Goal: Information Seeking & Learning: Learn about a topic

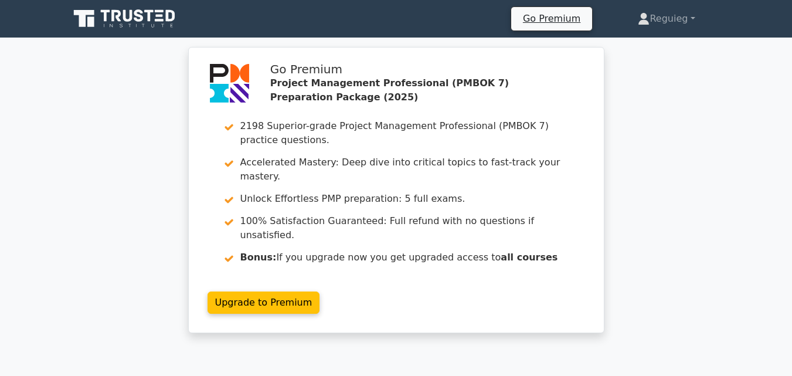
click at [151, 14] on icon at bounding box center [149, 16] width 9 height 12
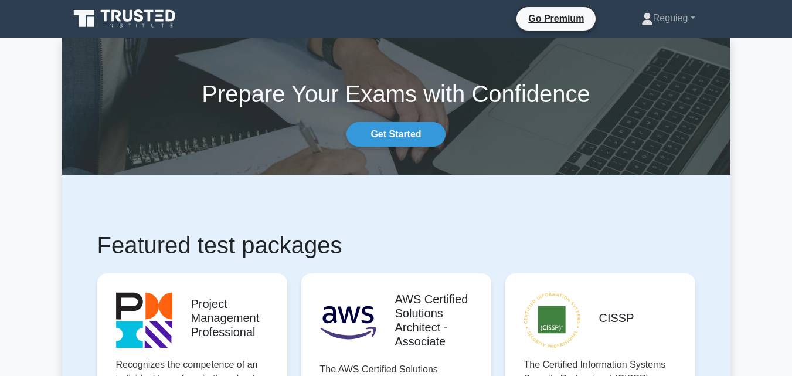
scroll to position [352, 0]
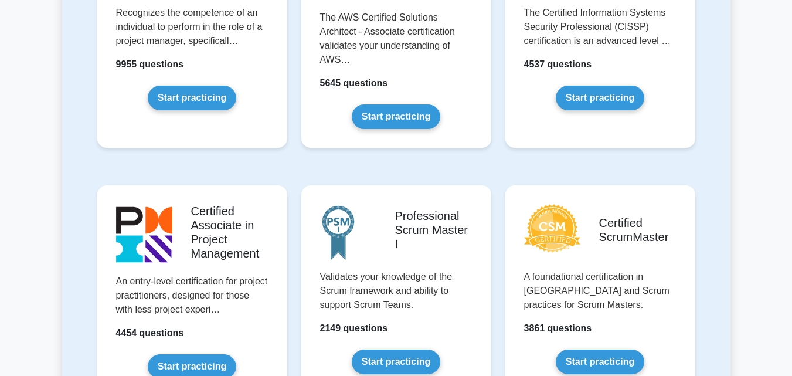
click at [197, 91] on link "Start practicing" at bounding box center [192, 98] width 88 height 25
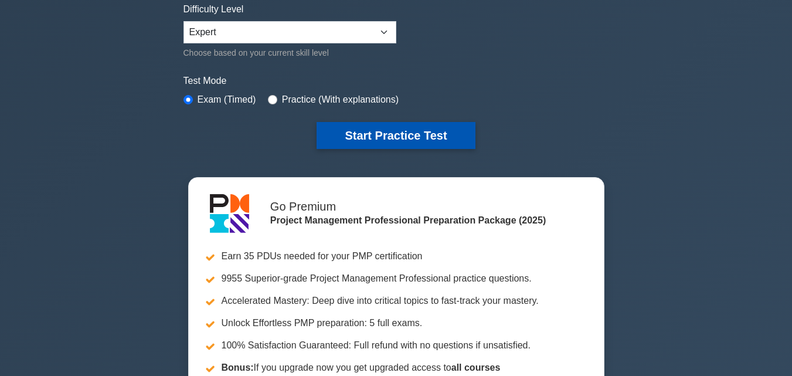
click at [343, 130] on button "Start Practice Test" at bounding box center [395, 135] width 158 height 27
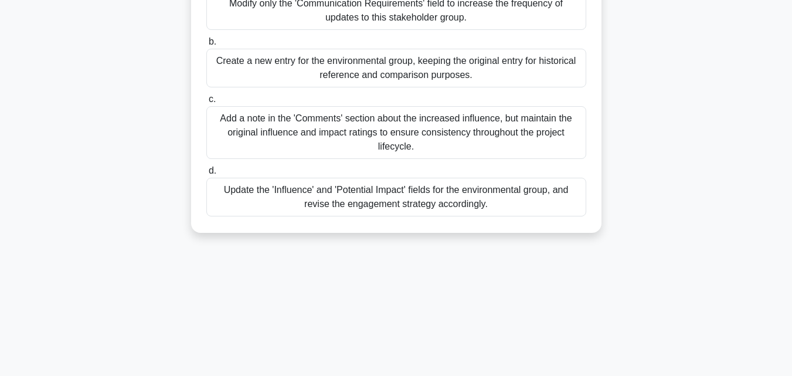
scroll to position [234, 0]
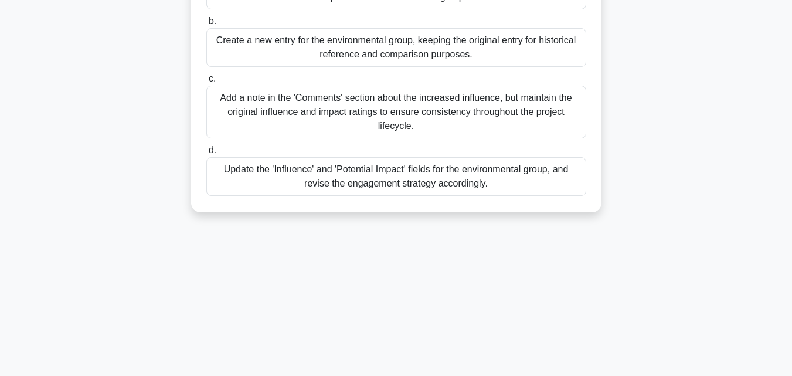
click at [326, 112] on div "Add a note in the 'Comments' section about the increased influence, but maintai…" at bounding box center [396, 112] width 380 height 53
click at [206, 83] on input "c. Add a note in the 'Comments' section about the increased influence, but main…" at bounding box center [206, 79] width 0 height 8
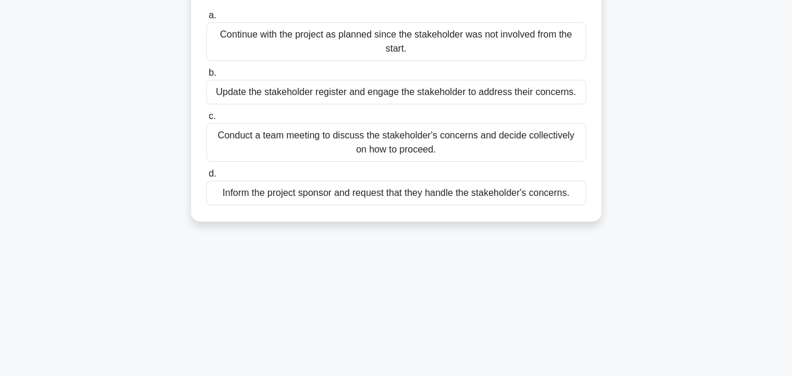
scroll to position [176, 0]
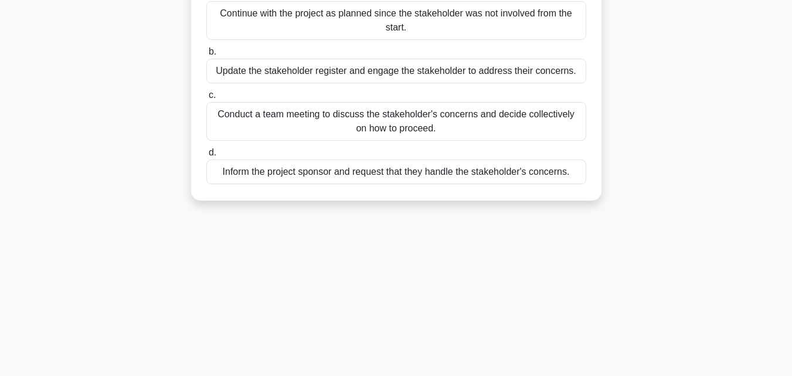
click at [322, 132] on div "Conduct a team meeting to discuss the stakeholder's concerns and decide collect…" at bounding box center [396, 121] width 380 height 39
click at [206, 99] on input "c. Conduct a team meeting to discuss the stakeholder's concerns and decide coll…" at bounding box center [206, 95] width 0 height 8
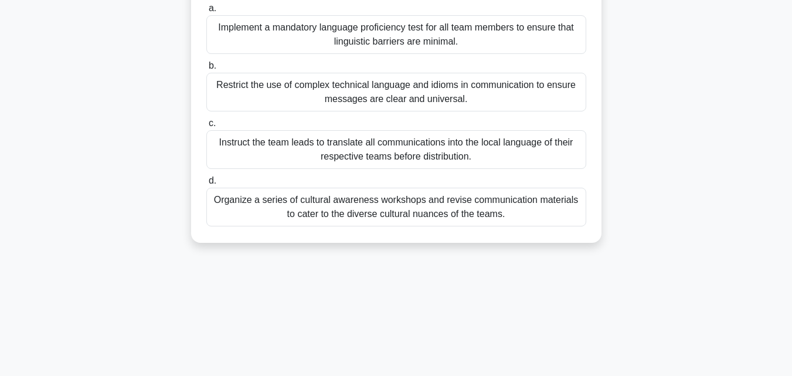
scroll to position [117, 0]
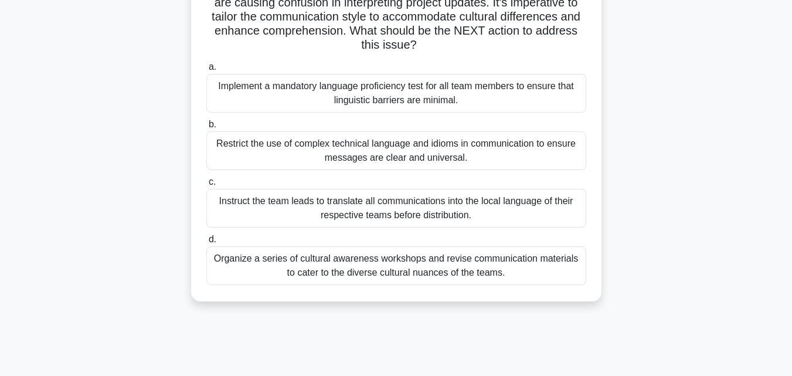
click at [304, 213] on div "Instruct the team leads to translate all communications into the local language…" at bounding box center [396, 208] width 380 height 39
click at [206, 186] on input "c. Instruct the team leads to translate all communications into the local langu…" at bounding box center [206, 182] width 0 height 8
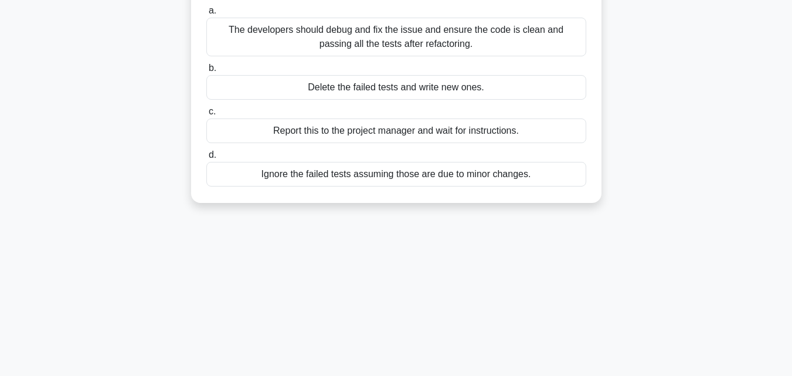
scroll to position [59, 0]
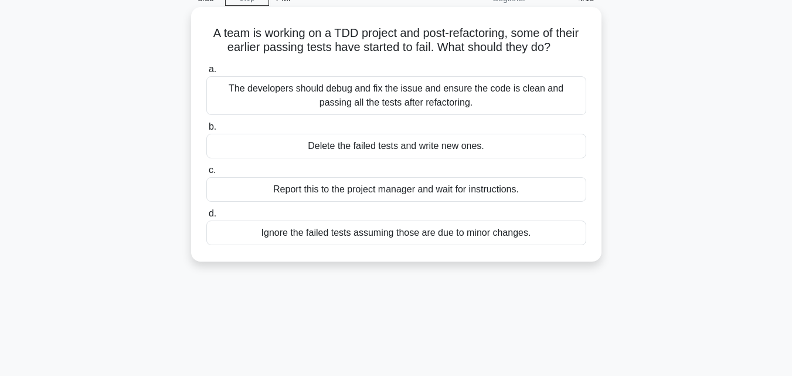
click at [334, 88] on div "The developers should debug and fix the issue and ensure the code is clean and …" at bounding box center [396, 95] width 380 height 39
click at [206, 73] on input "a. The developers should debug and fix the issue and ensure the code is clean a…" at bounding box center [206, 70] width 0 height 8
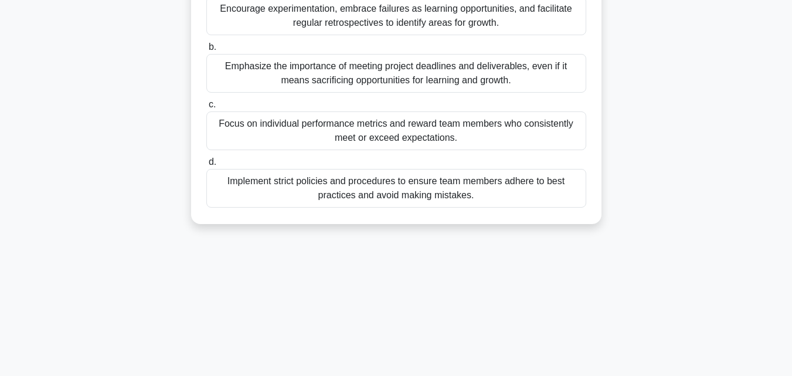
scroll to position [117, 0]
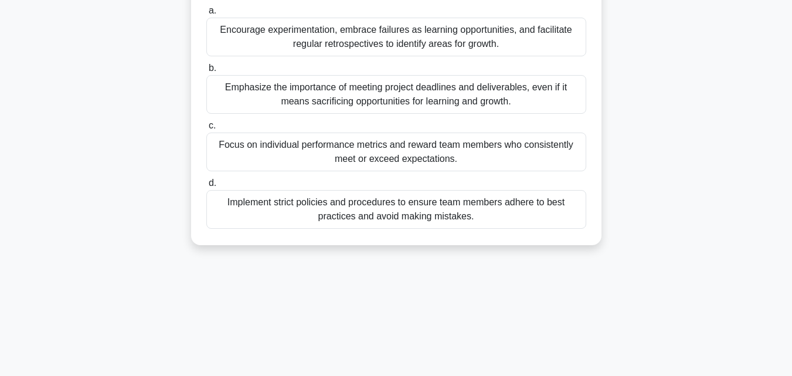
click at [335, 37] on div "Encourage experimentation, embrace failures as learning opportunities, and faci…" at bounding box center [396, 37] width 380 height 39
click at [206, 15] on input "a. Encourage experimentation, embrace failures as learning opportunities, and f…" at bounding box center [206, 11] width 0 height 8
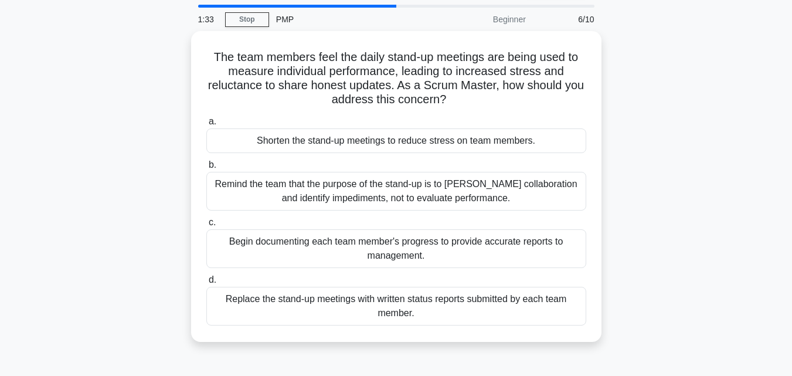
scroll to position [59, 0]
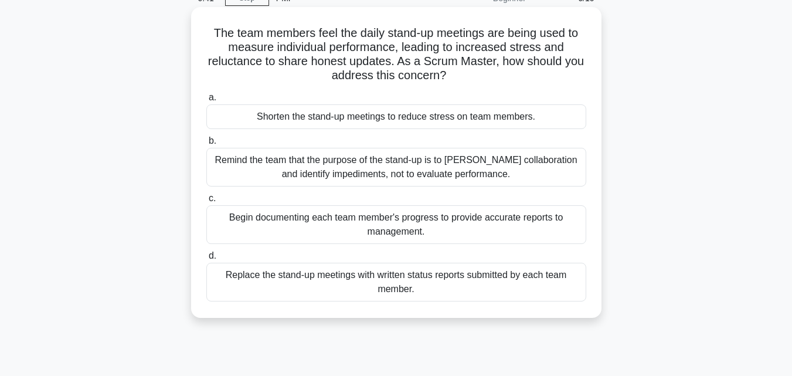
click at [237, 156] on div "Remind the team that the purpose of the stand-up is to foster collaboration and…" at bounding box center [396, 167] width 380 height 39
click at [206, 145] on input "b. Remind the team that the purpose of the stand-up is to foster collaboration …" at bounding box center [206, 141] width 0 height 8
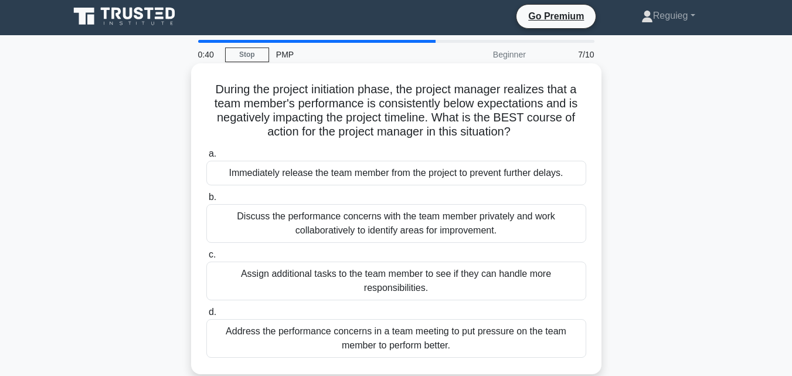
scroll to position [0, 0]
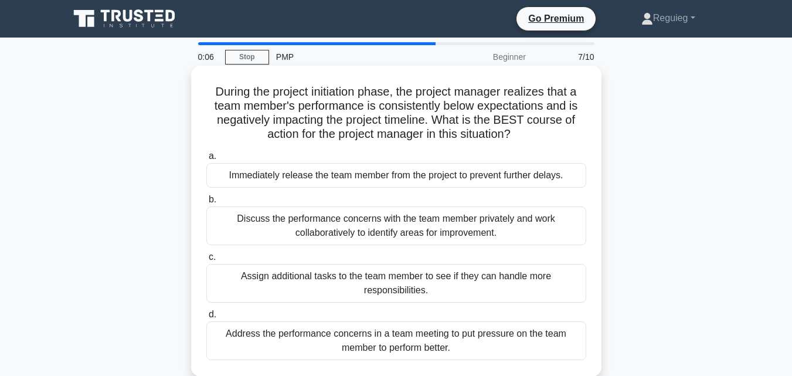
click at [372, 230] on div "Discuss the performance concerns with the team member privately and work collab…" at bounding box center [396, 225] width 380 height 39
click at [206, 203] on input "b. Discuss the performance concerns with the team member privately and work col…" at bounding box center [206, 200] width 0 height 8
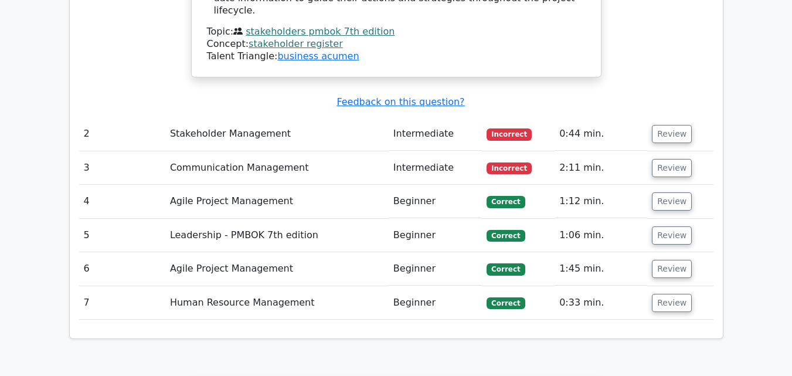
scroll to position [1620, 0]
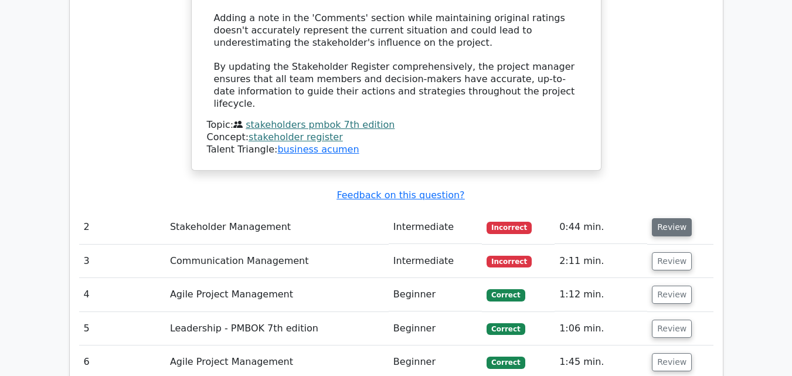
click at [667, 218] on button "Review" at bounding box center [672, 227] width 40 height 18
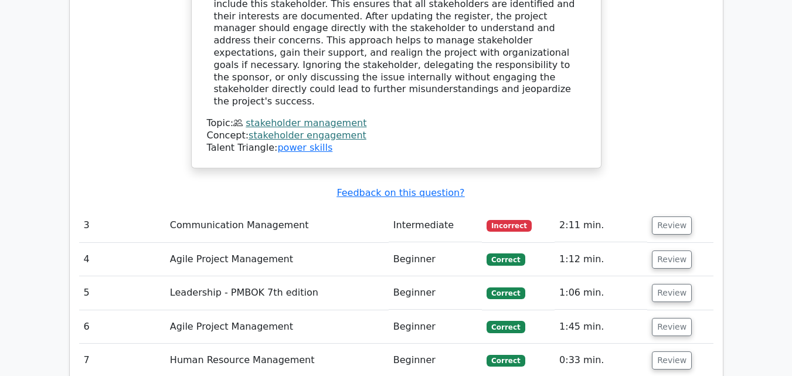
scroll to position [2147, 0]
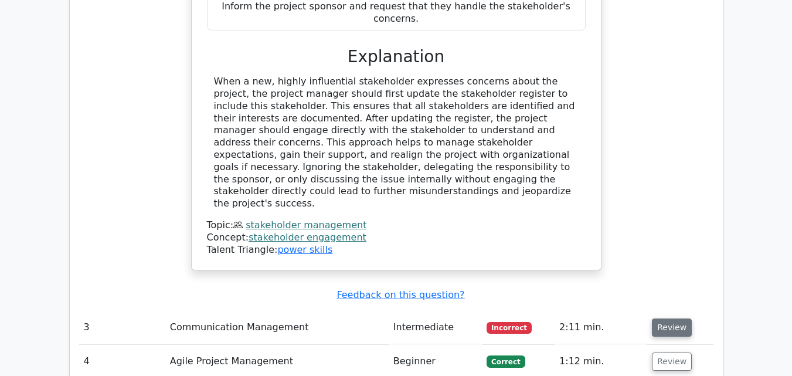
click at [667, 318] on button "Review" at bounding box center [672, 327] width 40 height 18
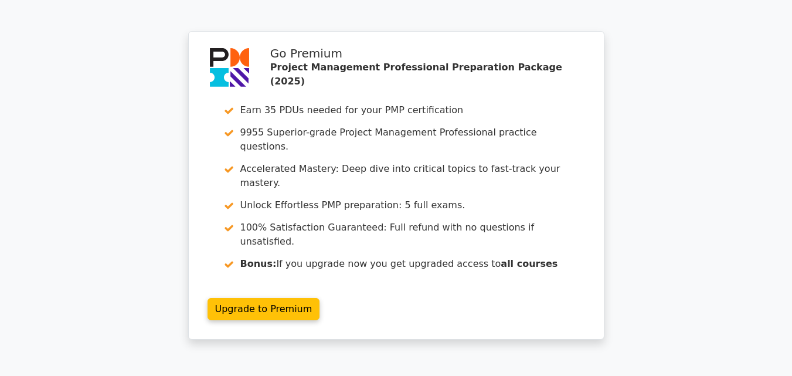
scroll to position [3322, 0]
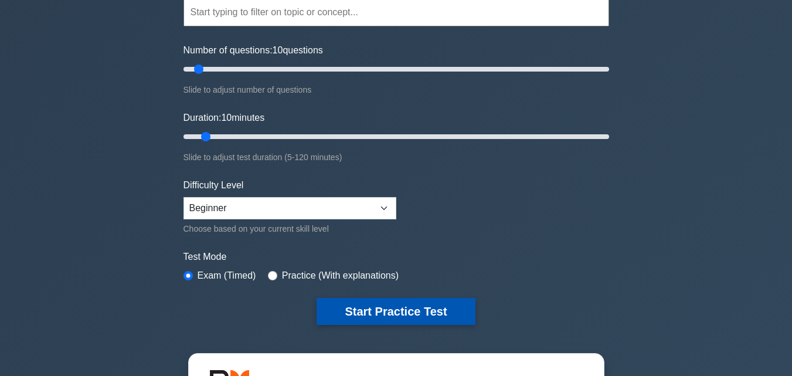
click at [366, 309] on button "Start Practice Test" at bounding box center [395, 311] width 158 height 27
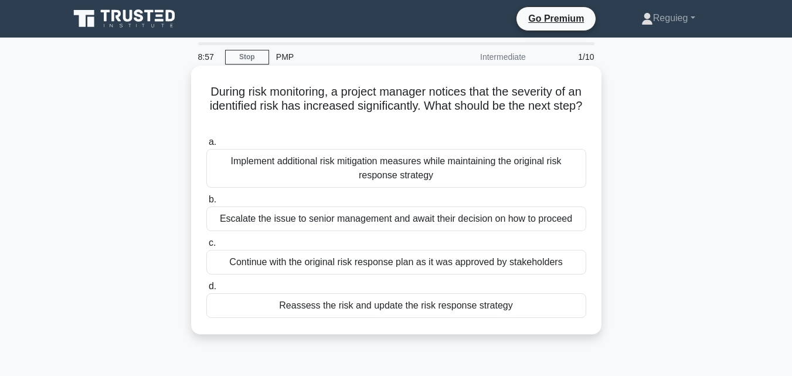
click at [382, 309] on div "Reassess the risk and update the risk response strategy" at bounding box center [396, 305] width 380 height 25
click at [206, 290] on input "d. Reassess the risk and update the risk response strategy" at bounding box center [206, 286] width 0 height 8
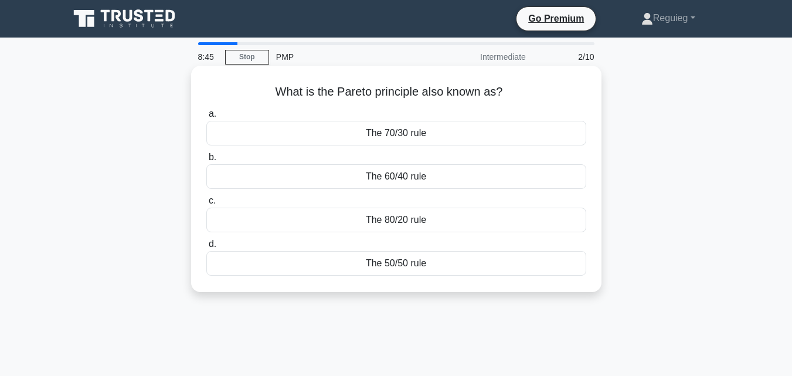
click at [362, 270] on div "The 50/50 rule" at bounding box center [396, 263] width 380 height 25
click at [206, 248] on input "d. The 50/50 rule" at bounding box center [206, 244] width 0 height 8
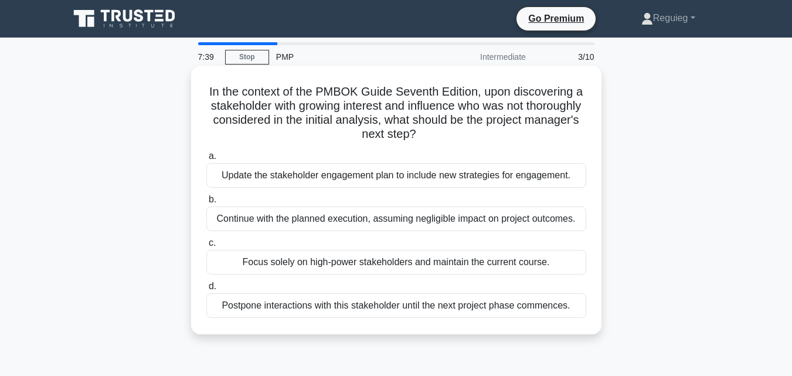
click at [311, 176] on div "Update the stakeholder engagement plan to include new strategies for engagement." at bounding box center [396, 175] width 380 height 25
click at [206, 160] on input "a. Update the stakeholder engagement plan to include new strategies for engagem…" at bounding box center [206, 156] width 0 height 8
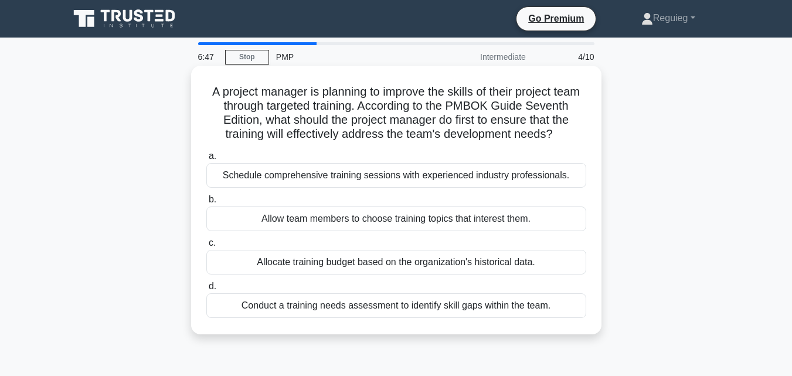
click at [294, 231] on div "Allow team members to choose training topics that interest them." at bounding box center [396, 218] width 380 height 25
click at [206, 203] on input "b. Allow team members to choose training topics that interest them." at bounding box center [206, 200] width 0 height 8
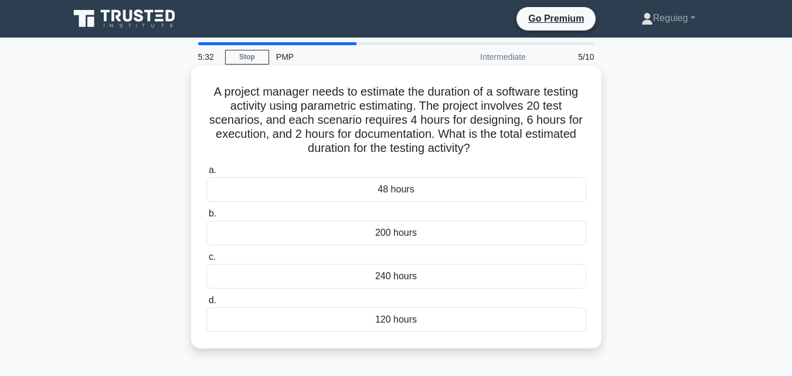
click at [406, 274] on div "240 hours" at bounding box center [396, 276] width 380 height 25
click at [206, 261] on input "c. 240 hours" at bounding box center [206, 257] width 0 height 8
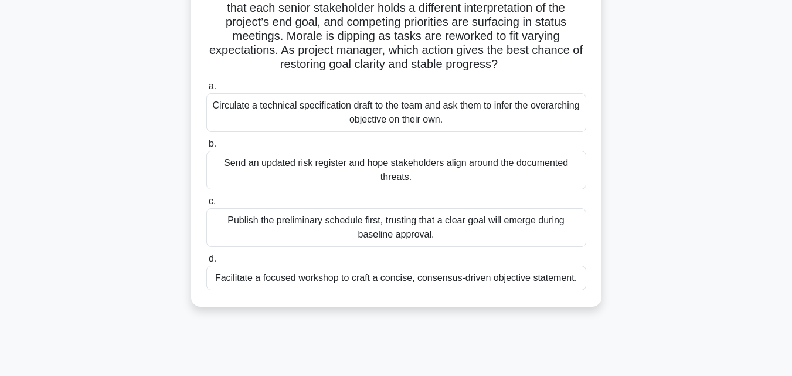
scroll to position [117, 0]
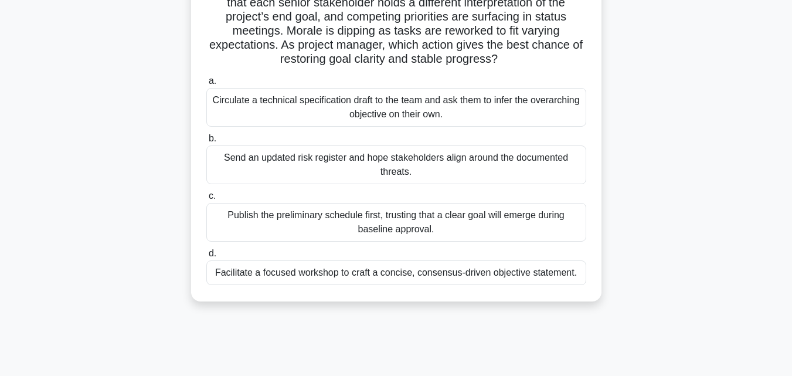
click at [464, 271] on div "Facilitate a focused workshop to craft a concise, consensus-driven objective st…" at bounding box center [396, 272] width 380 height 25
click at [206, 257] on input "d. Facilitate a focused workshop to craft a concise, consensus-driven objective…" at bounding box center [206, 254] width 0 height 8
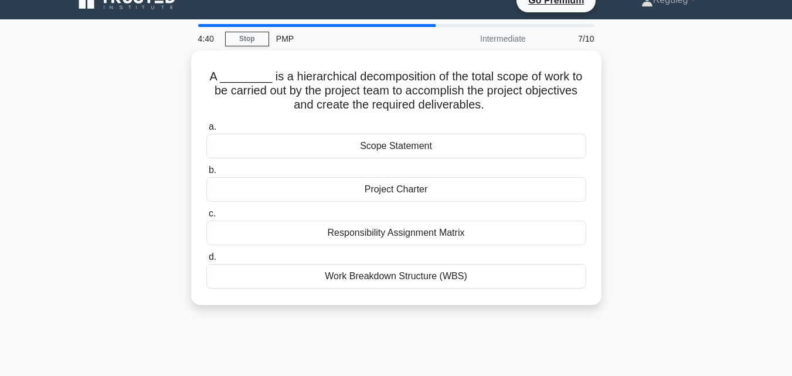
scroll to position [0, 0]
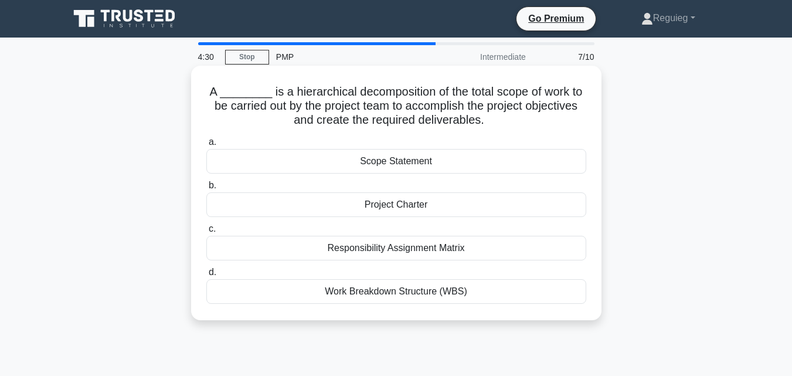
click at [442, 292] on div "Work Breakdown Structure (WBS)" at bounding box center [396, 291] width 380 height 25
click at [206, 276] on input "d. Work Breakdown Structure (WBS)" at bounding box center [206, 272] width 0 height 8
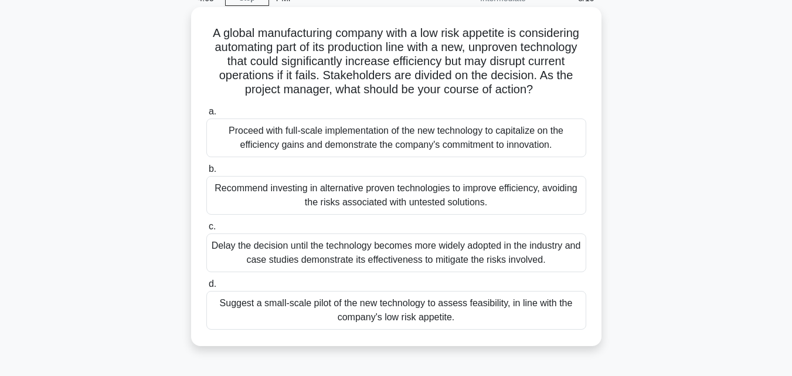
scroll to position [117, 0]
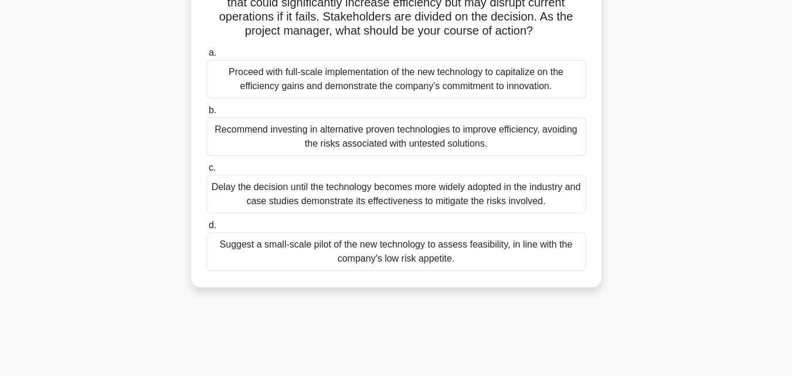
click at [362, 90] on div "Proceed with full-scale implementation of the new technology to capitalize on t…" at bounding box center [396, 79] width 380 height 39
click at [206, 57] on input "a. Proceed with full-scale implementation of the new technology to capitalize o…" at bounding box center [206, 53] width 0 height 8
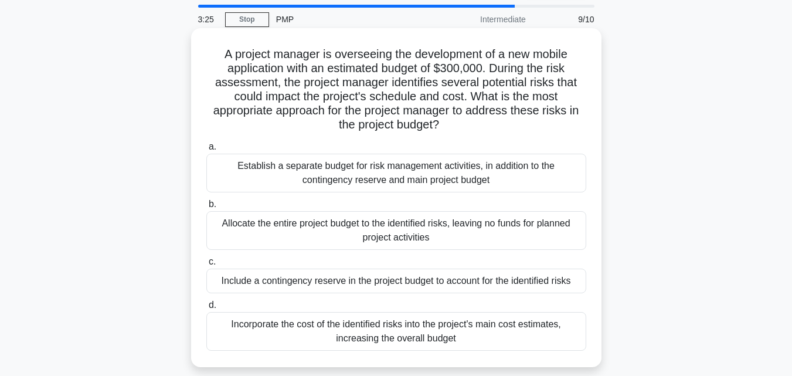
scroll to position [59, 0]
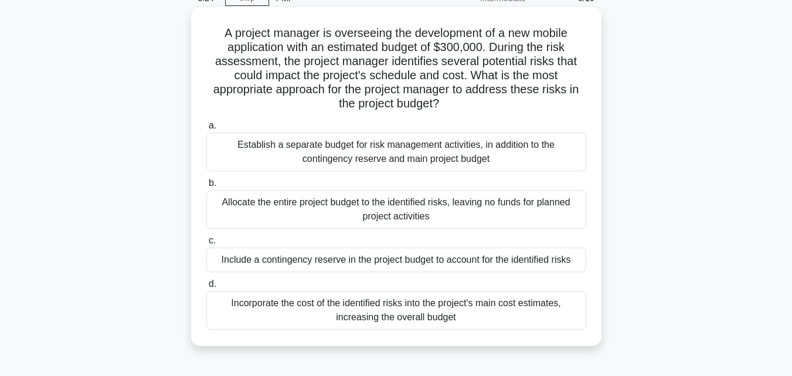
click at [310, 312] on div "Incorporate the cost of the identified risks into the project's main cost estim…" at bounding box center [396, 310] width 380 height 39
click at [206, 288] on input "d. Incorporate the cost of the identified risks into the project's main cost es…" at bounding box center [206, 284] width 0 height 8
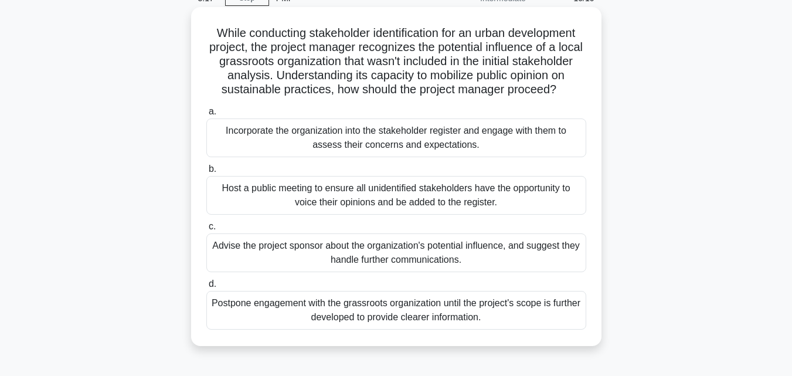
click at [258, 150] on div "Incorporate the organization into the stakeholder register and engage with them…" at bounding box center [396, 137] width 380 height 39
click at [206, 115] on input "a. Incorporate the organization into the stakeholder register and engage with t…" at bounding box center [206, 112] width 0 height 8
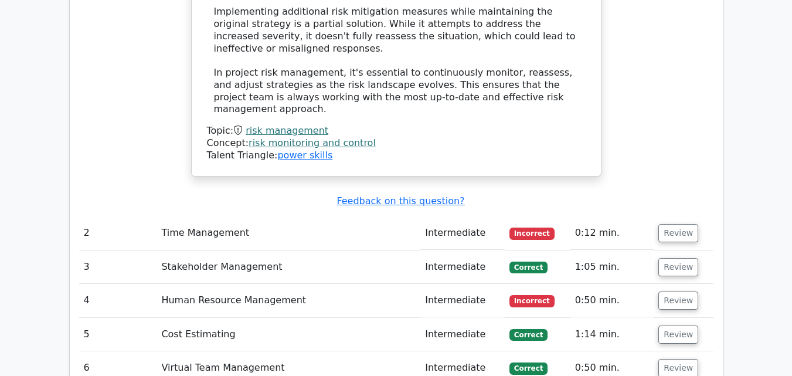
scroll to position [1758, 0]
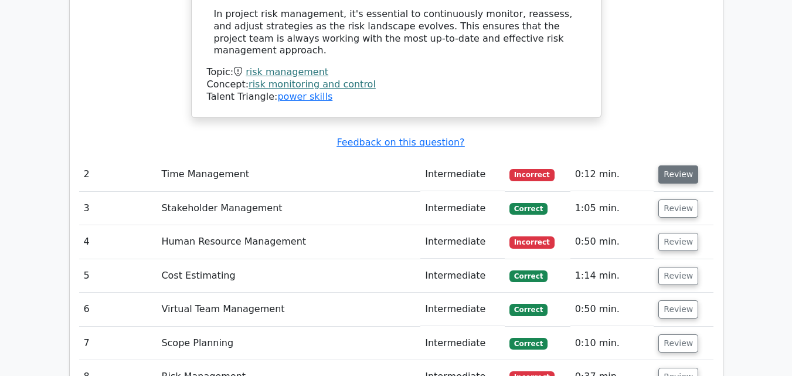
click at [666, 165] on button "Review" at bounding box center [678, 174] width 40 height 18
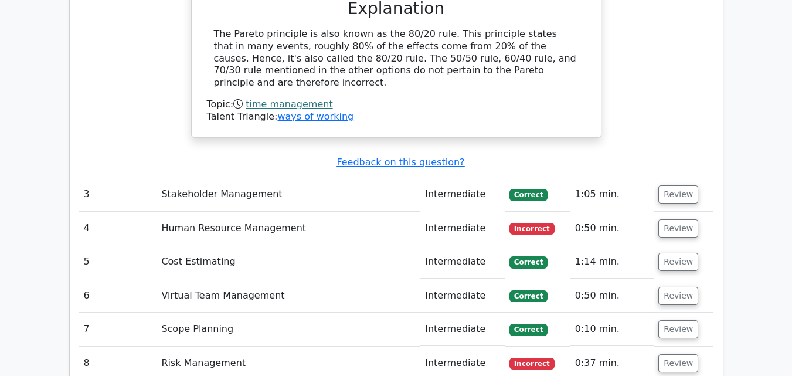
scroll to position [2168, 0]
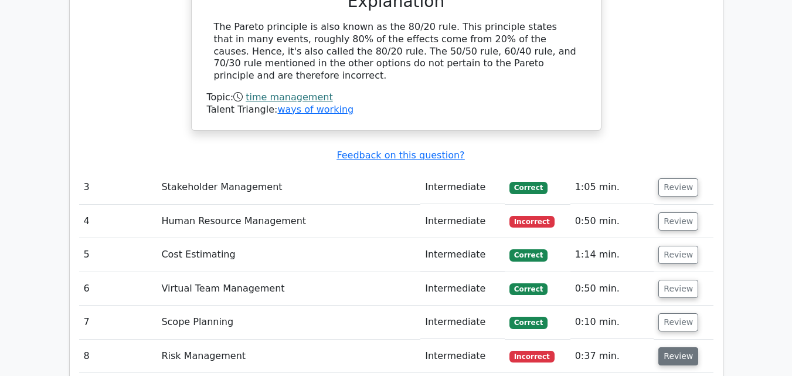
click at [670, 347] on button "Review" at bounding box center [678, 356] width 40 height 18
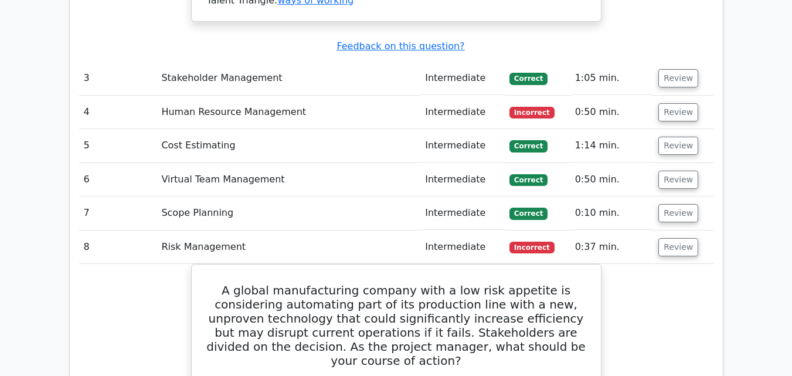
scroll to position [2285, 0]
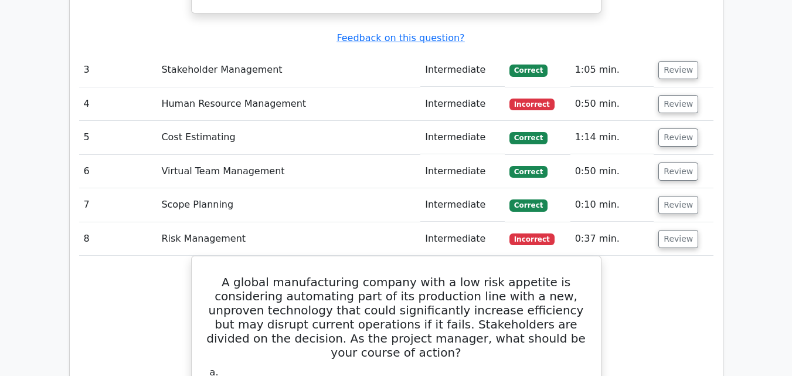
click at [530, 233] on span "Incorrect" at bounding box center [531, 239] width 45 height 12
drag, startPoint x: 675, startPoint y: 125, endPoint x: 666, endPoint y: 125, distance: 8.8
click at [671, 230] on button "Review" at bounding box center [678, 239] width 40 height 18
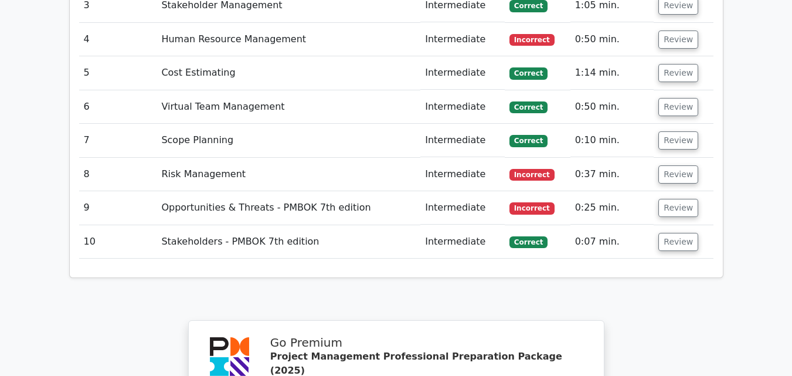
scroll to position [2336, 0]
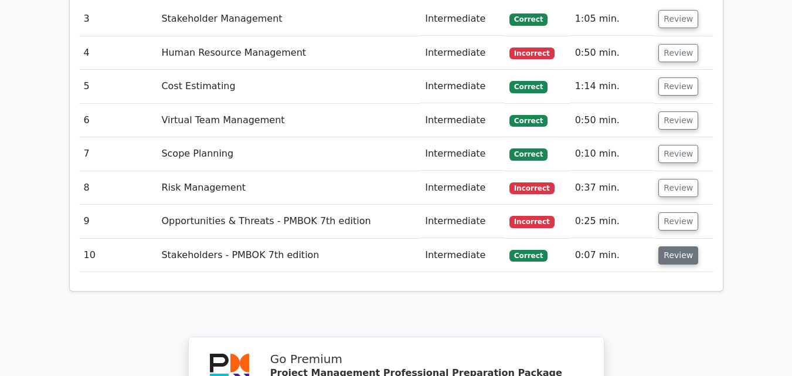
click at [663, 246] on button "Review" at bounding box center [678, 255] width 40 height 18
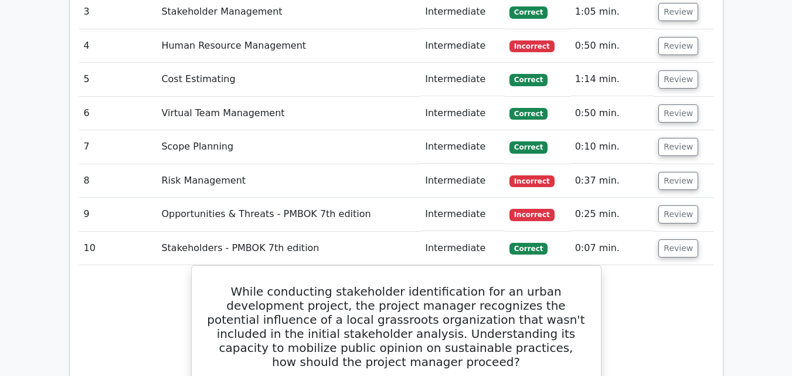
scroll to position [2219, 0]
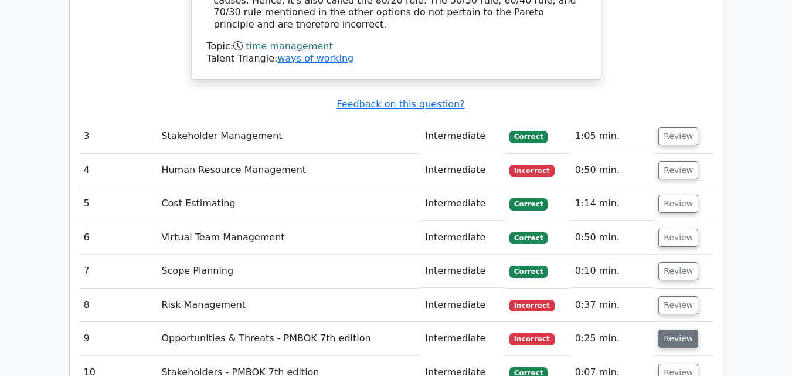
click at [680, 329] on button "Review" at bounding box center [678, 338] width 40 height 18
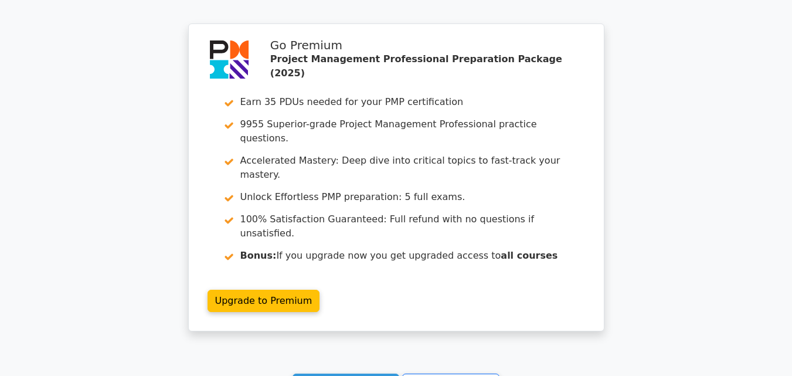
scroll to position [3961, 0]
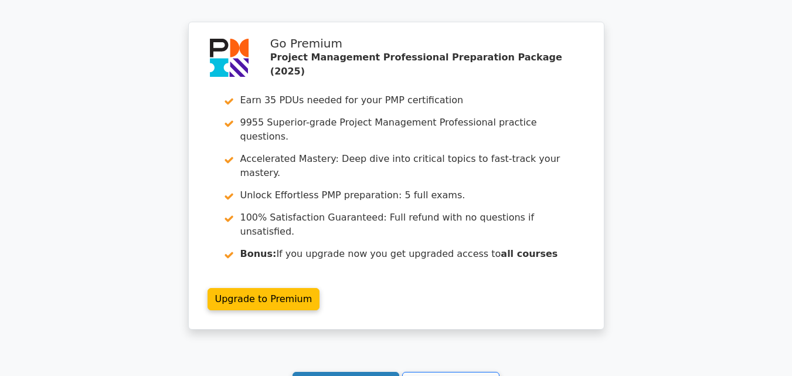
click at [339, 372] on link "Continue practicing" at bounding box center [345, 383] width 107 height 22
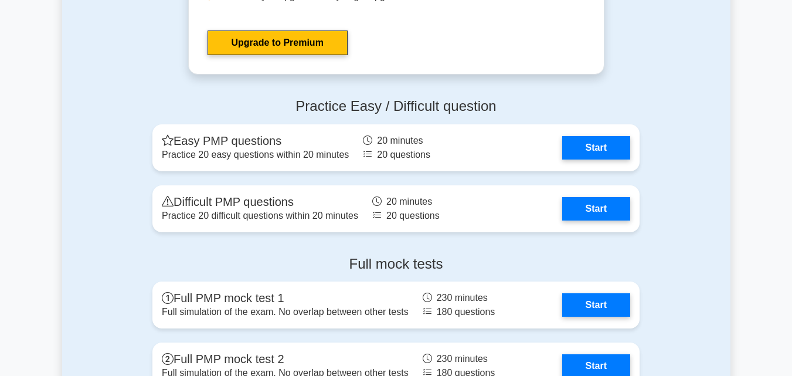
scroll to position [3750, 0]
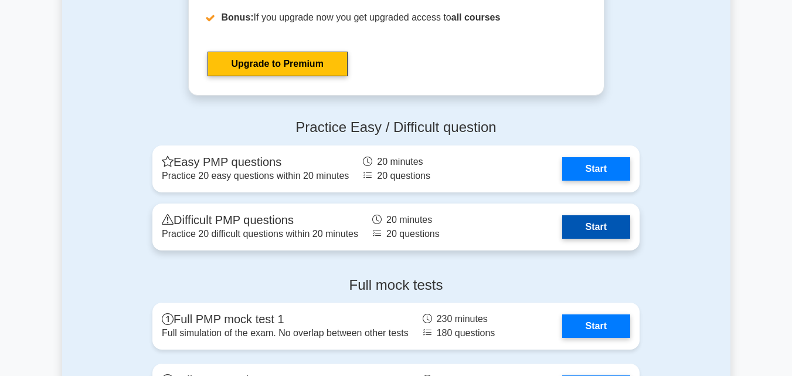
click at [588, 220] on link "Start" at bounding box center [596, 226] width 68 height 23
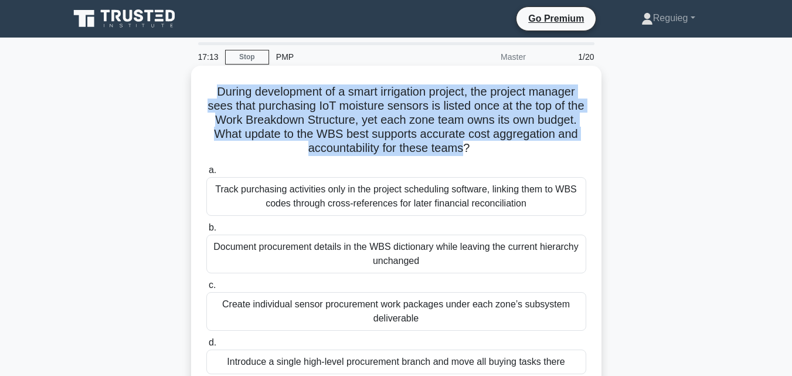
drag, startPoint x: 509, startPoint y: 149, endPoint x: 194, endPoint y: 93, distance: 320.3
click at [194, 93] on div "During development of a smart irrigation project, the project manager sees that…" at bounding box center [396, 228] width 410 height 325
copy h5 "During development of a smart irrigation project, the project manager sees that…"
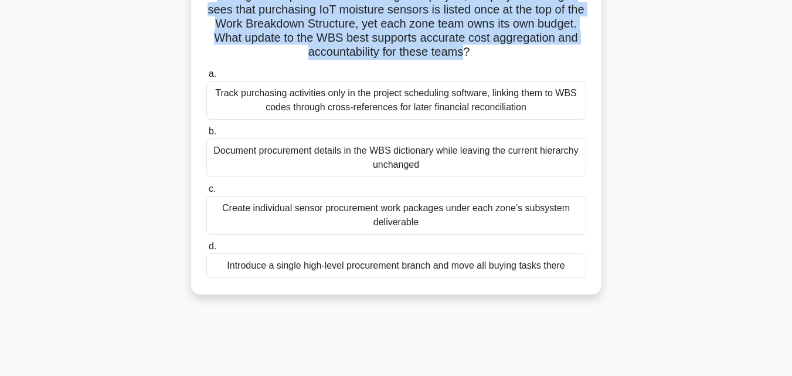
scroll to position [117, 0]
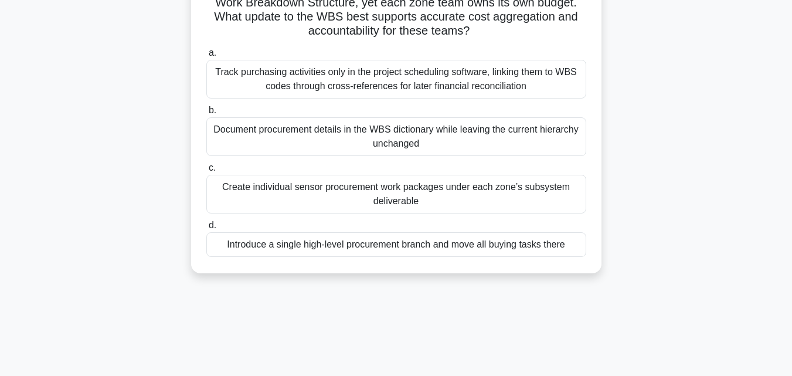
click at [320, 195] on div "Create individual sensor procurement work packages under each zone’s subsystem …" at bounding box center [396, 194] width 380 height 39
click at [206, 172] on input "c. Create individual sensor procurement work packages under each zone’s subsyst…" at bounding box center [206, 168] width 0 height 8
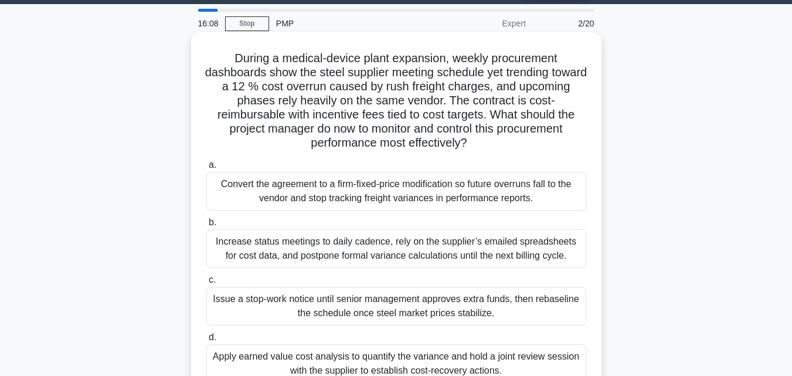
scroll to position [0, 0]
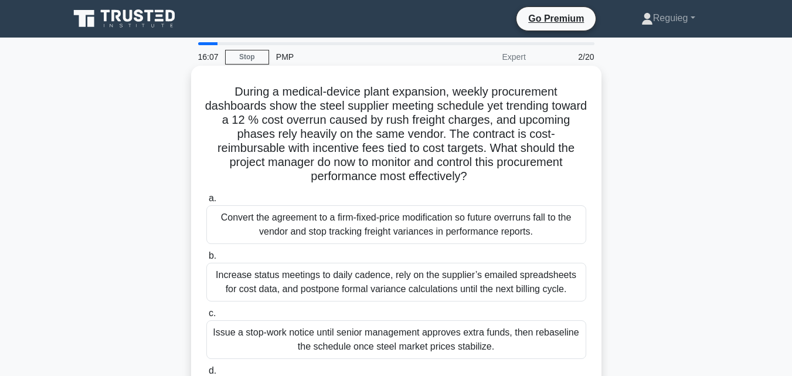
drag, startPoint x: 259, startPoint y: 55, endPoint x: 240, endPoint y: 124, distance: 71.8
click at [257, 55] on link "Stop" at bounding box center [247, 57] width 44 height 15
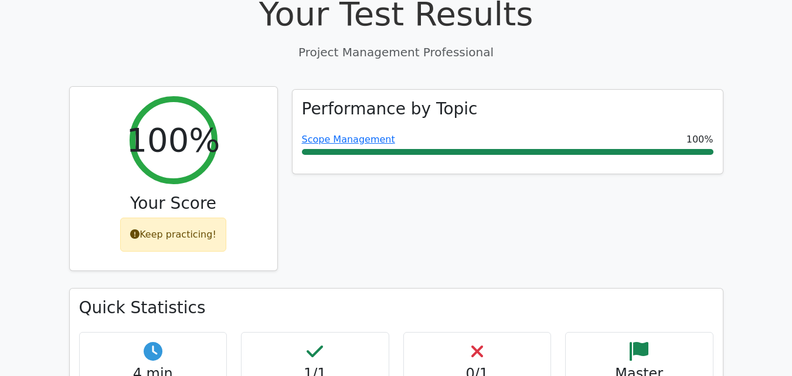
scroll to position [410, 0]
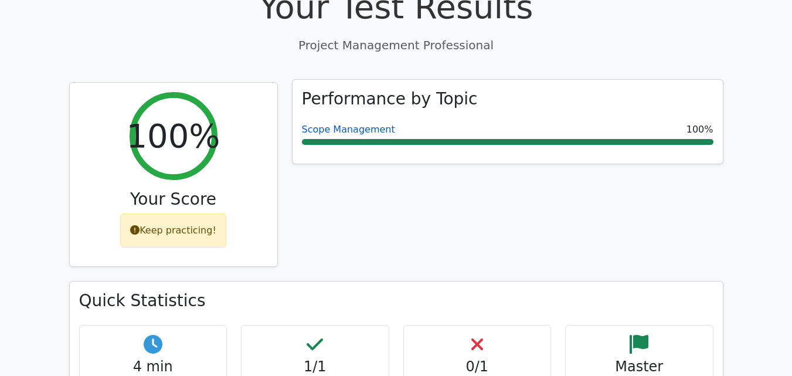
click at [370, 124] on link "Scope Management" at bounding box center [348, 129] width 93 height 11
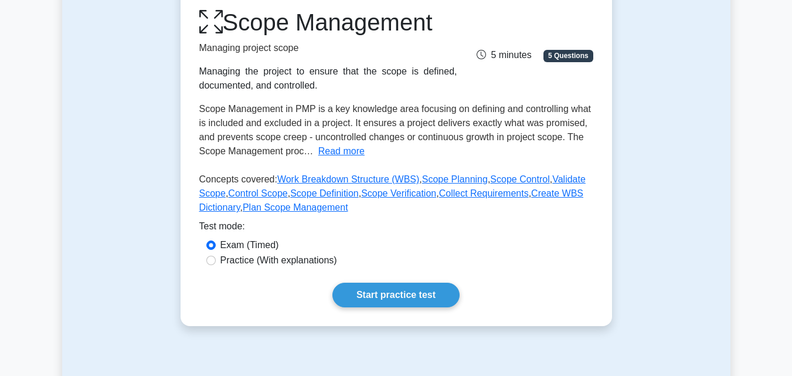
scroll to position [176, 0]
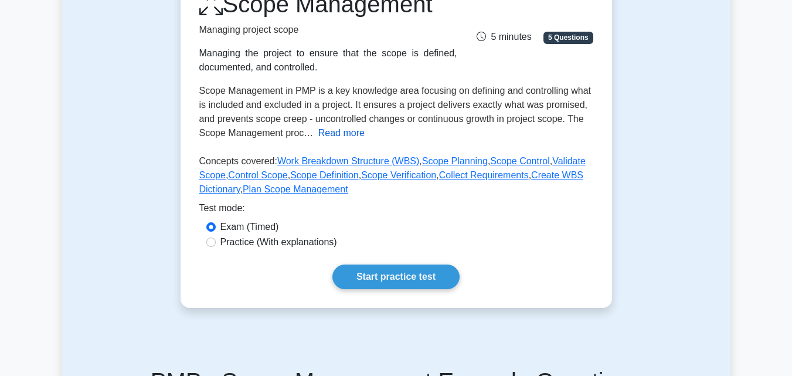
click at [321, 131] on button "Read more" at bounding box center [341, 133] width 46 height 14
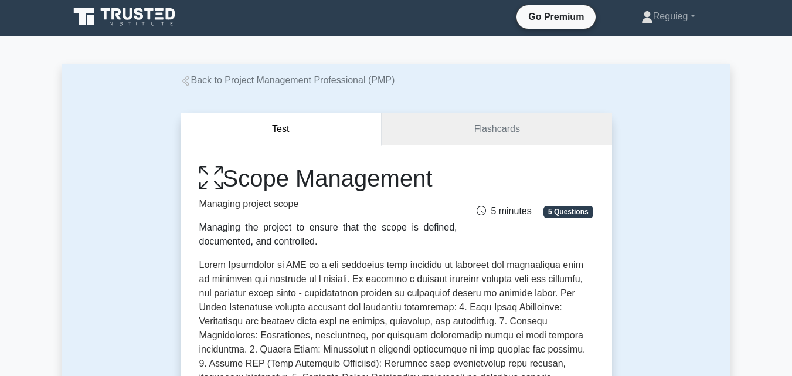
scroll to position [0, 0]
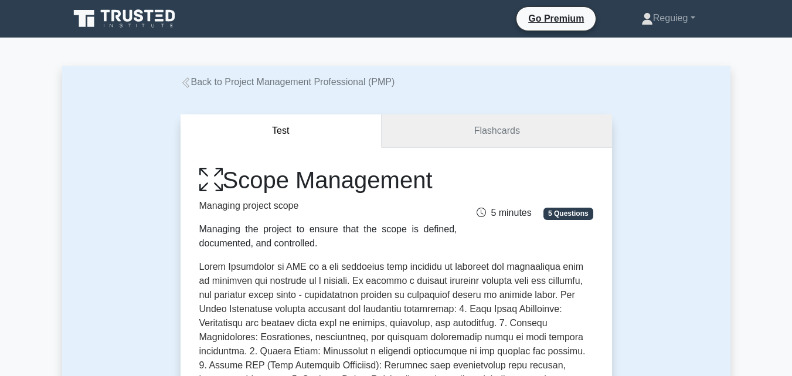
click at [448, 137] on link "Flashcards" at bounding box center [496, 130] width 230 height 33
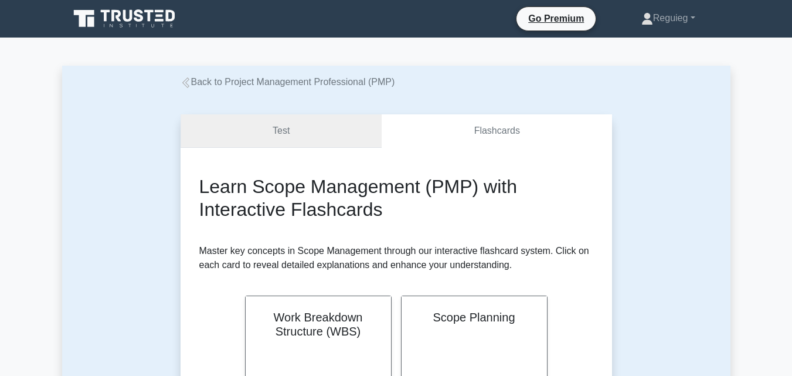
click at [321, 144] on link "Test" at bounding box center [281, 130] width 202 height 33
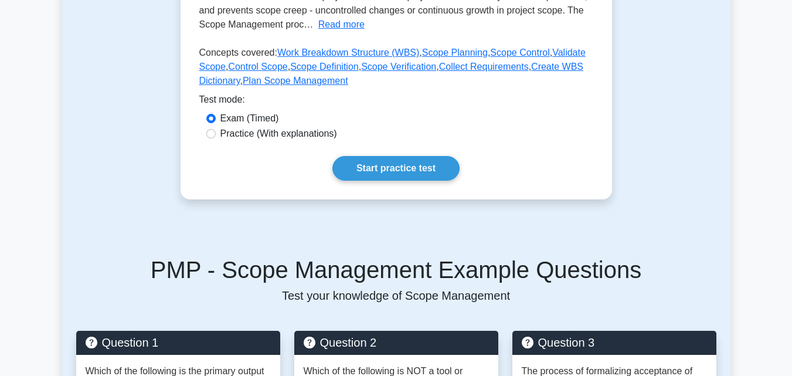
scroll to position [293, 0]
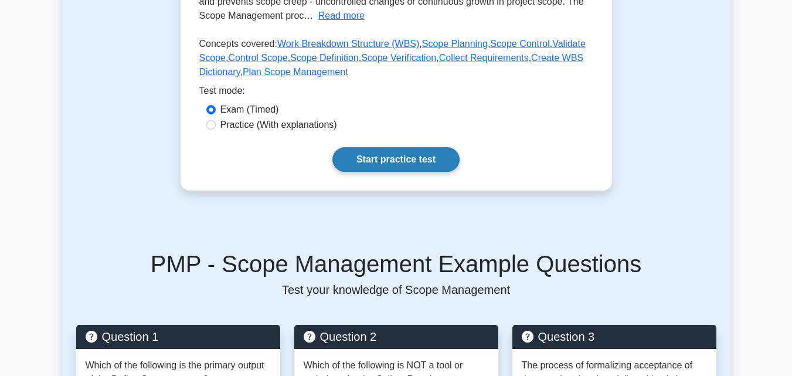
click at [379, 158] on link "Start practice test" at bounding box center [395, 159] width 127 height 25
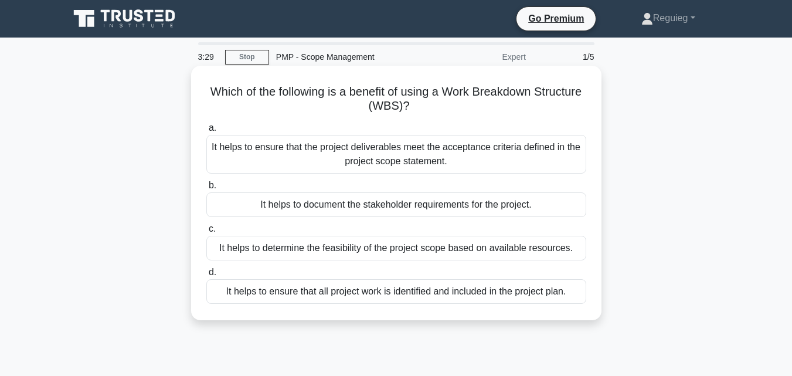
click at [415, 155] on div "It helps to ensure that the project deliverables meet the acceptance criteria d…" at bounding box center [396, 154] width 380 height 39
click at [206, 132] on input "a. It helps to ensure that the project deliverables meet the acceptance criteri…" at bounding box center [206, 128] width 0 height 8
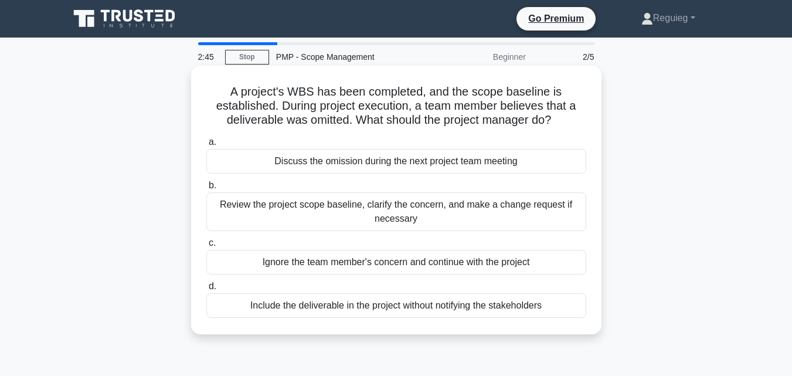
scroll to position [59, 0]
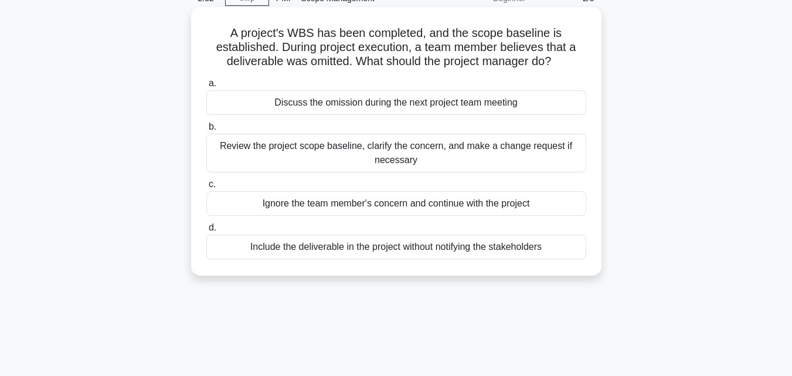
click at [442, 164] on div "Review the project scope baseline, clarify the concern, and make a change reque…" at bounding box center [396, 153] width 380 height 39
click at [206, 131] on input "b. Review the project scope baseline, clarify the concern, and make a change re…" at bounding box center [206, 127] width 0 height 8
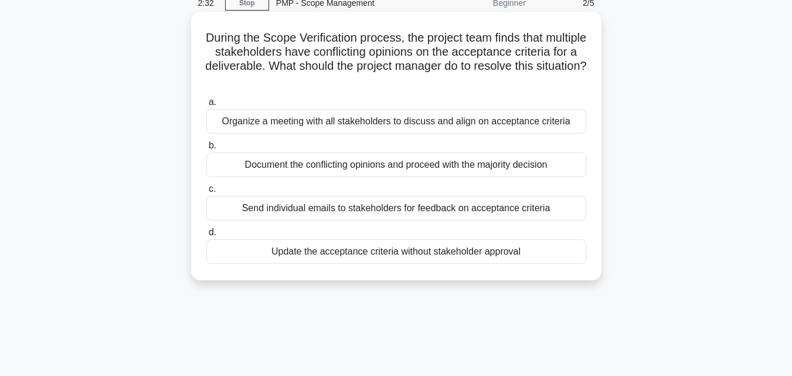
scroll to position [0, 0]
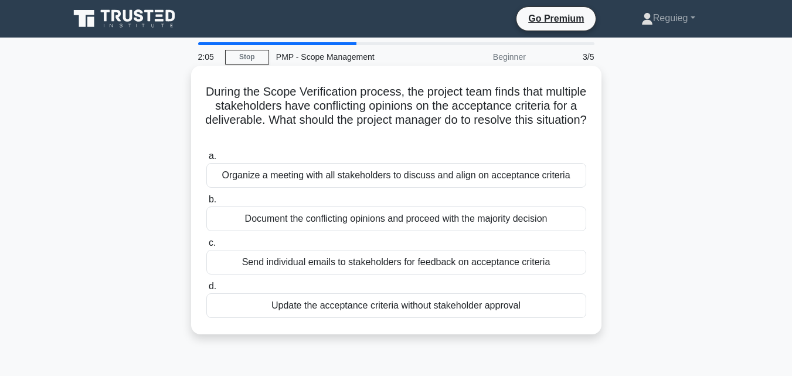
click at [442, 177] on div "Organize a meeting with all stakeholders to discuss and align on acceptance cri…" at bounding box center [396, 175] width 380 height 25
click at [206, 160] on input "a. Organize a meeting with all stakeholders to discuss and align on acceptance …" at bounding box center [206, 156] width 0 height 8
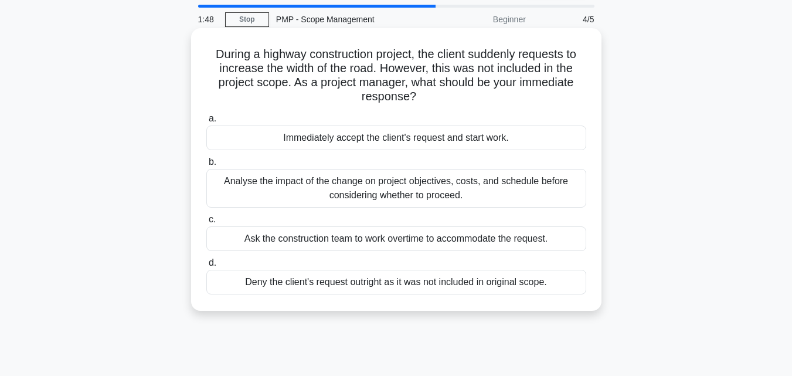
scroll to position [59, 0]
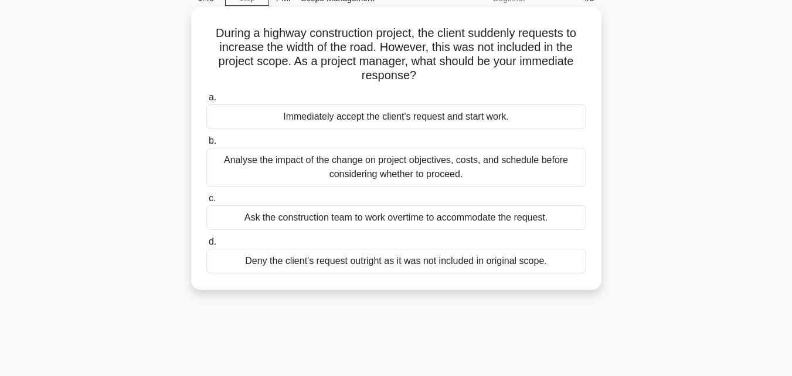
click at [312, 177] on div "Analyse the impact of the change on project objectives, costs, and schedule bef…" at bounding box center [396, 167] width 380 height 39
click at [206, 145] on input "b. Analyse the impact of the change on project objectives, costs, and schedule …" at bounding box center [206, 141] width 0 height 8
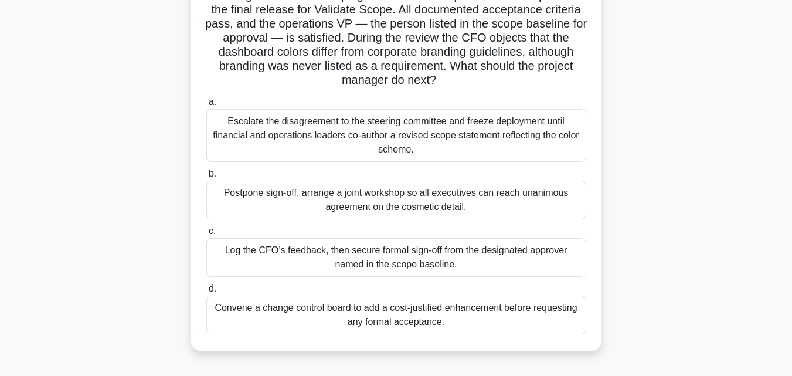
scroll to position [117, 0]
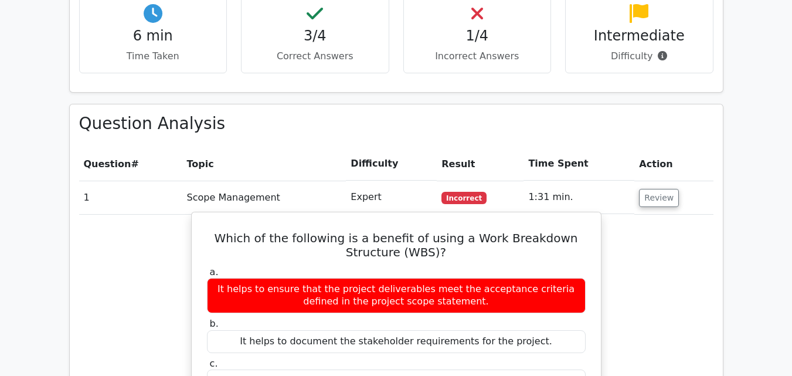
scroll to position [762, 0]
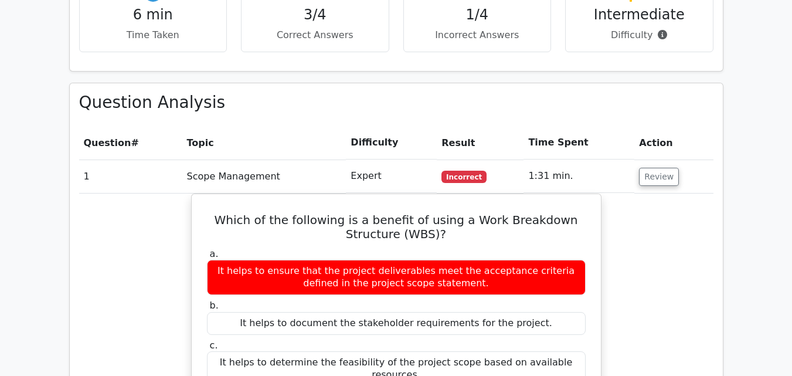
click at [464, 171] on span "Incorrect" at bounding box center [463, 177] width 45 height 12
click at [649, 168] on button "Review" at bounding box center [659, 177] width 40 height 18
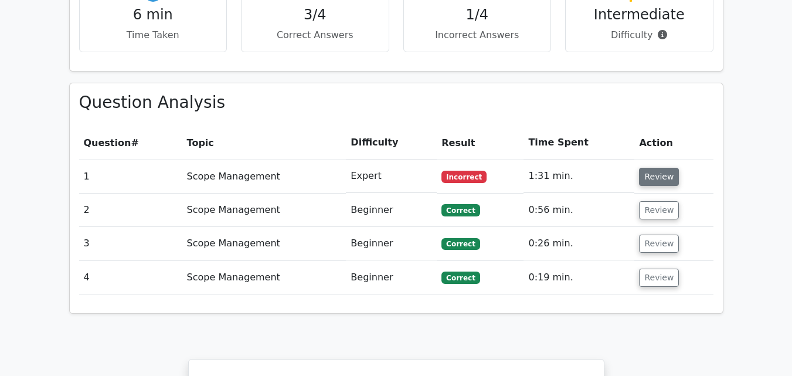
click at [643, 168] on button "Review" at bounding box center [659, 177] width 40 height 18
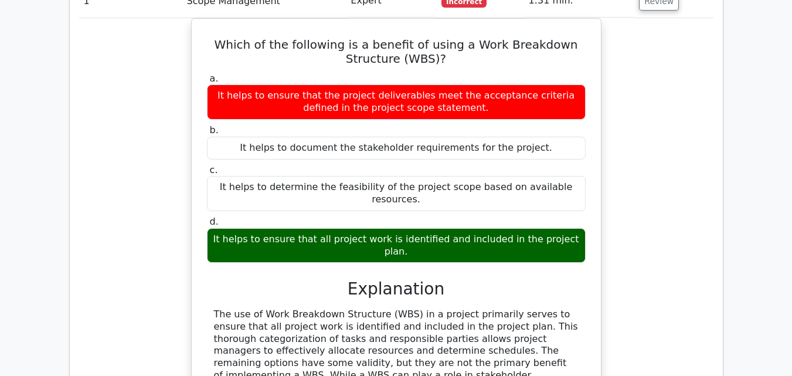
scroll to position [938, 0]
